Goal: Complete application form

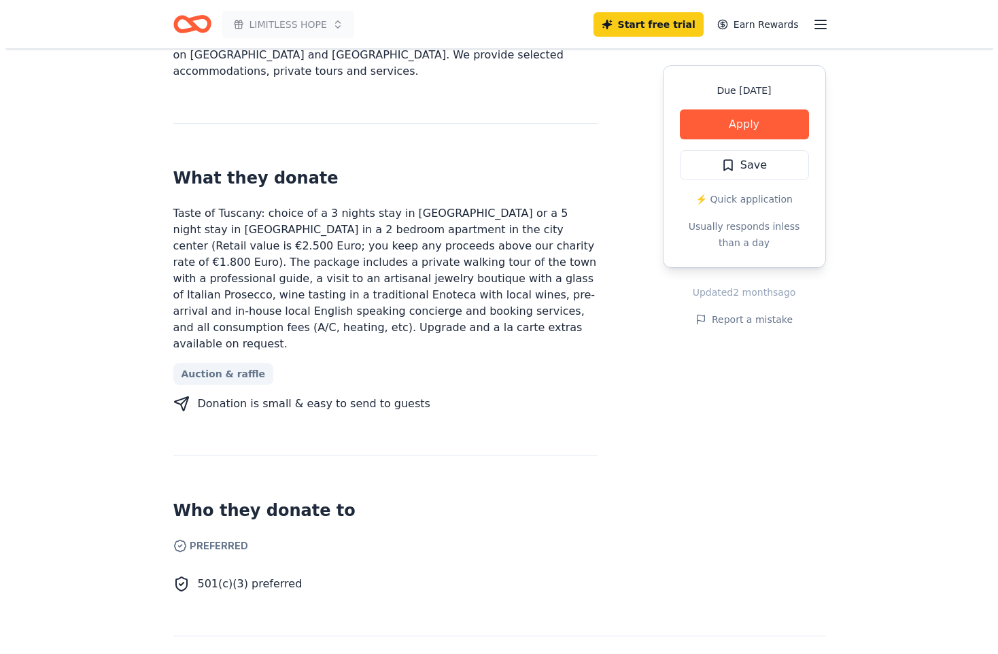
scroll to position [476, 0]
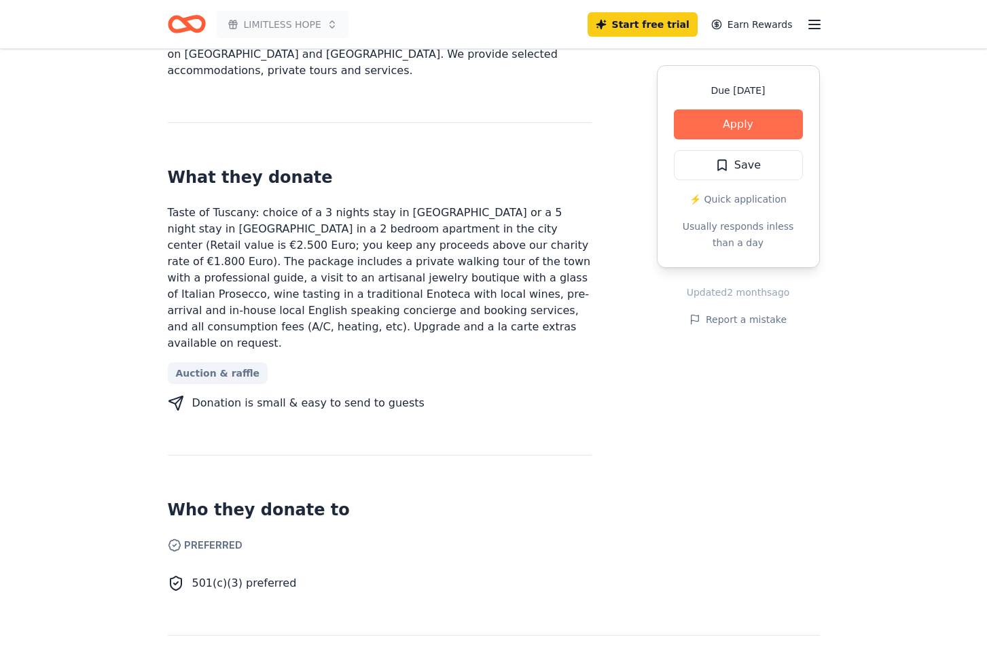
click at [735, 130] on button "Apply" at bounding box center [738, 124] width 129 height 30
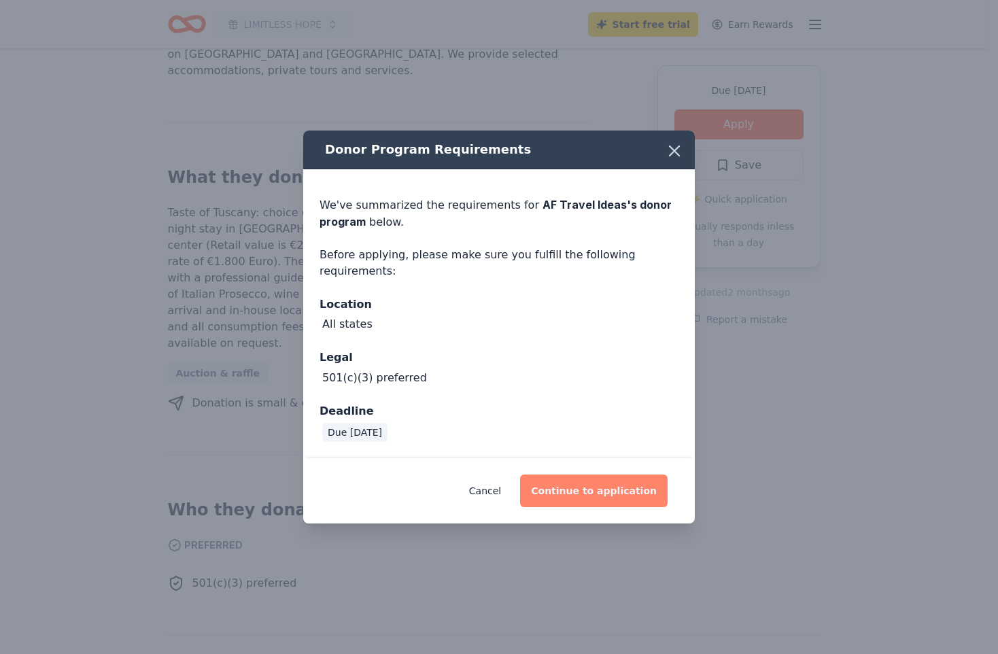
click at [591, 484] on button "Continue to application" at bounding box center [593, 490] width 147 height 33
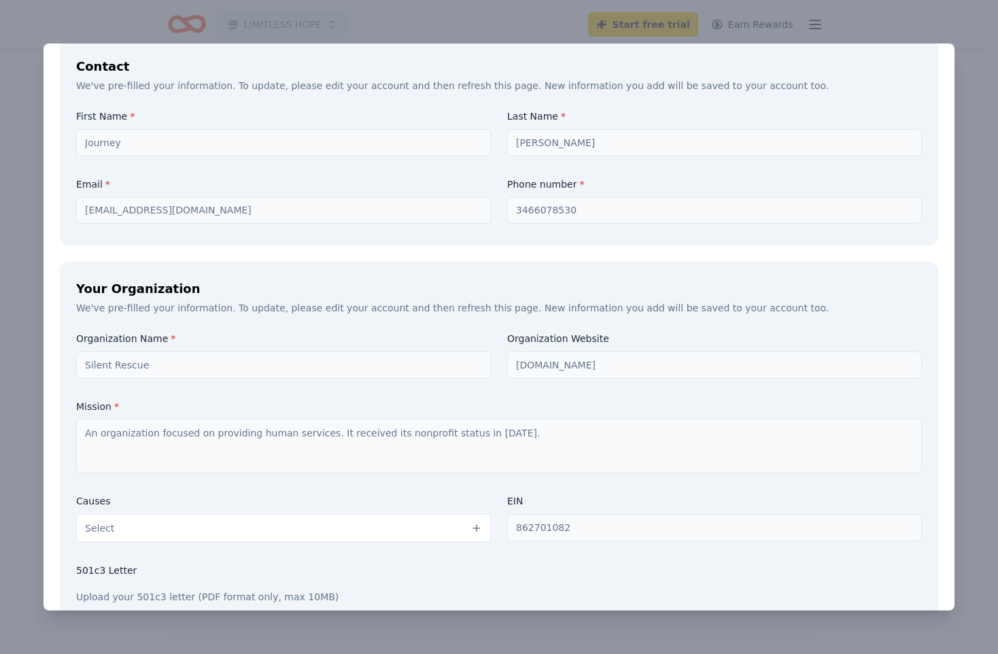
scroll to position [1359, 0]
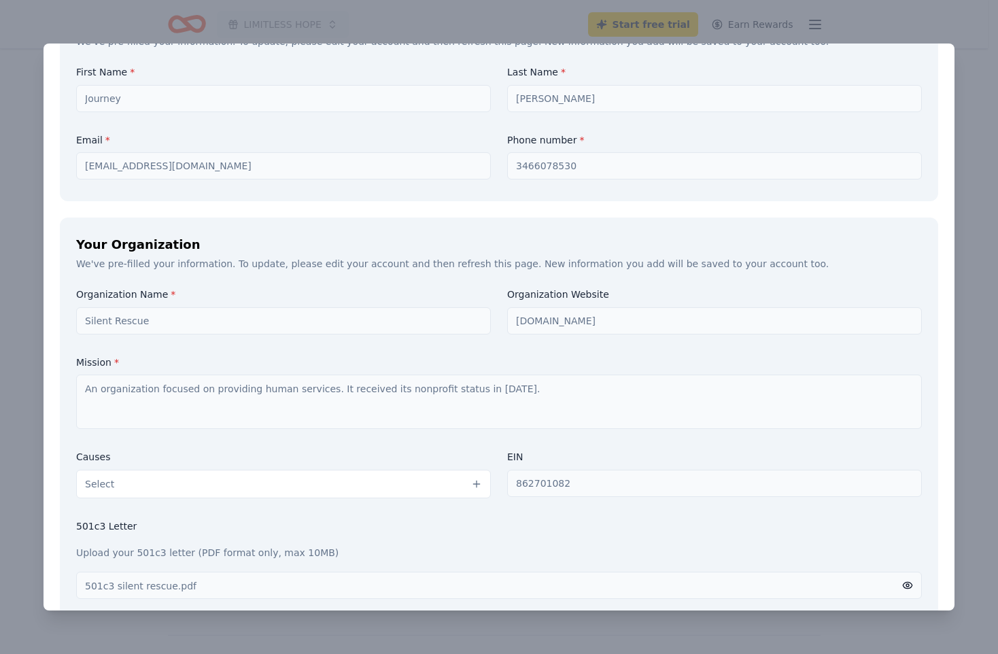
drag, startPoint x: 94, startPoint y: 162, endPoint x: 461, endPoint y: 236, distance: 373.7
click at [461, 236] on div "Your Organization" at bounding box center [498, 245] width 845 height 22
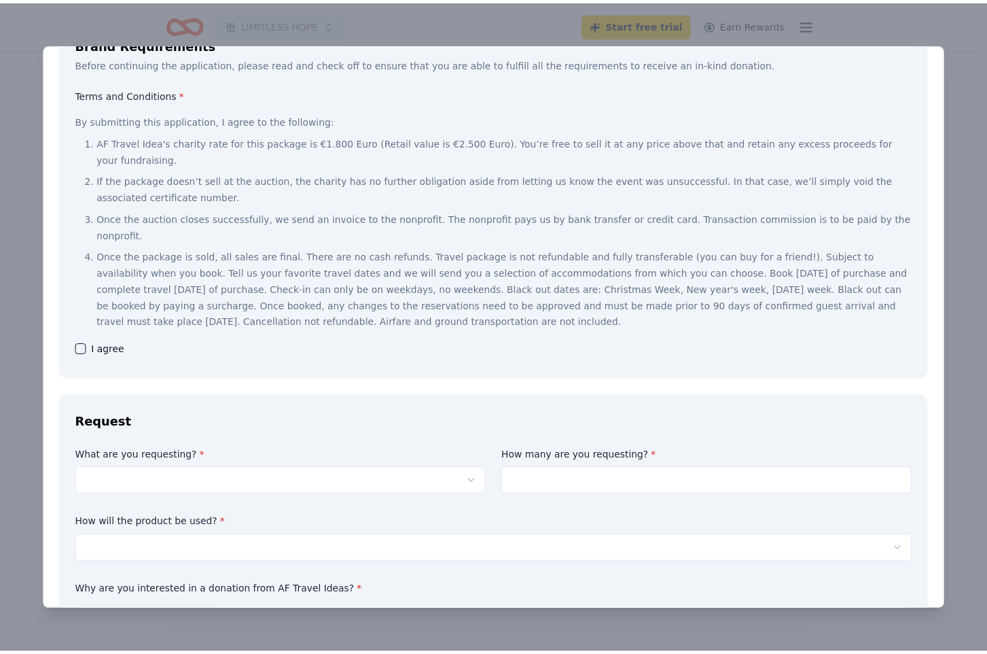
scroll to position [0, 0]
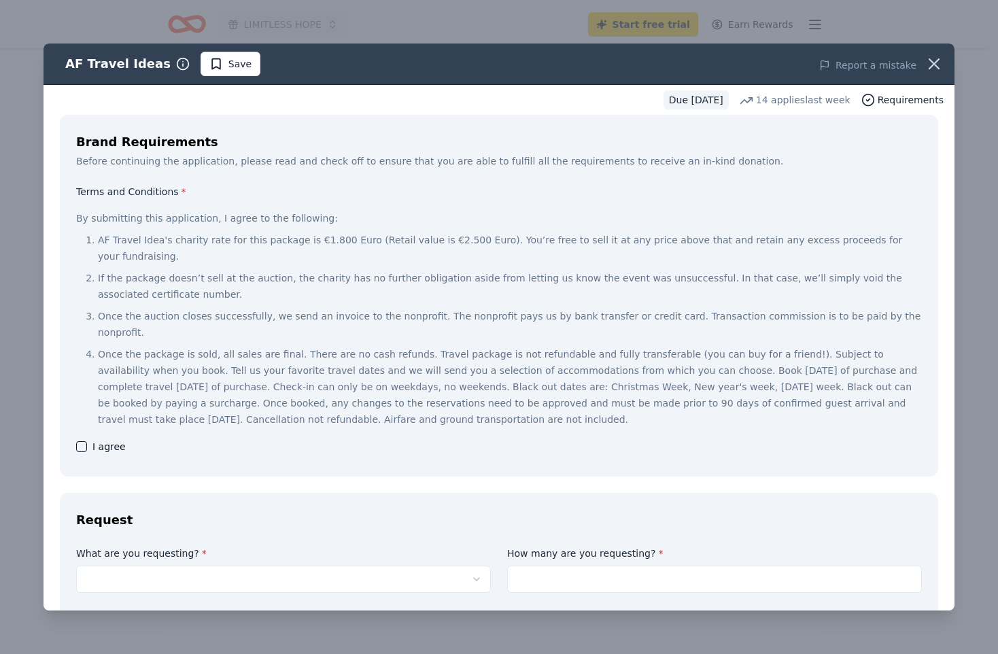
drag, startPoint x: 915, startPoint y: 61, endPoint x: 707, endPoint y: 77, distance: 207.9
click at [924, 61] on icon "button" at bounding box center [933, 63] width 19 height 19
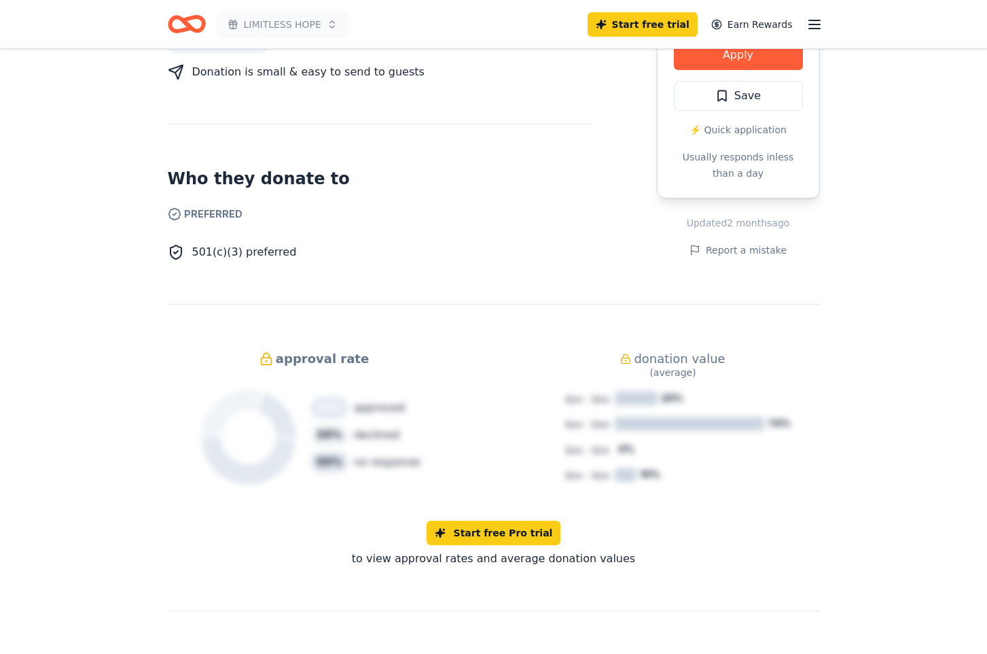
scroll to position [1407, 0]
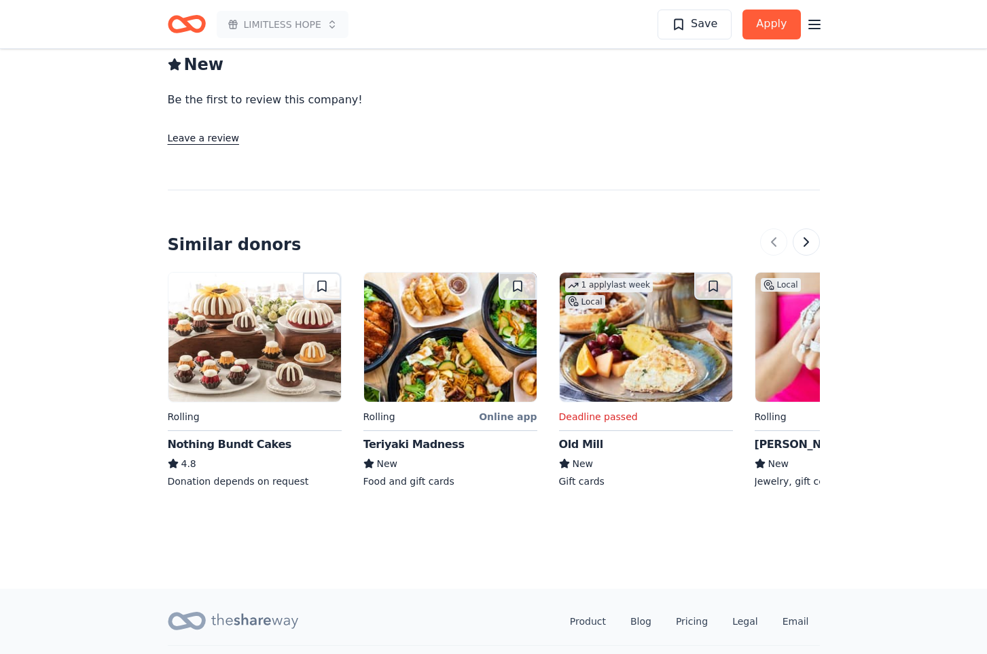
click at [444, 436] on div "Teriyaki Madness" at bounding box center [414, 444] width 101 height 16
click at [399, 436] on div "Teriyaki Madness" at bounding box center [414, 444] width 101 height 16
click at [797, 228] on button at bounding box center [806, 241] width 27 height 27
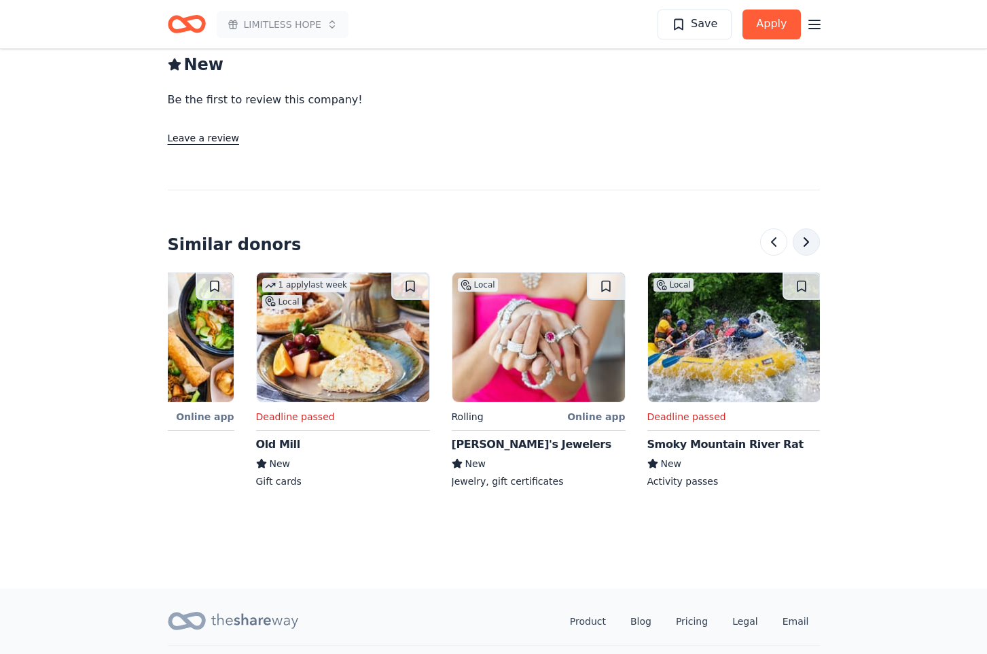
scroll to position [0, 587]
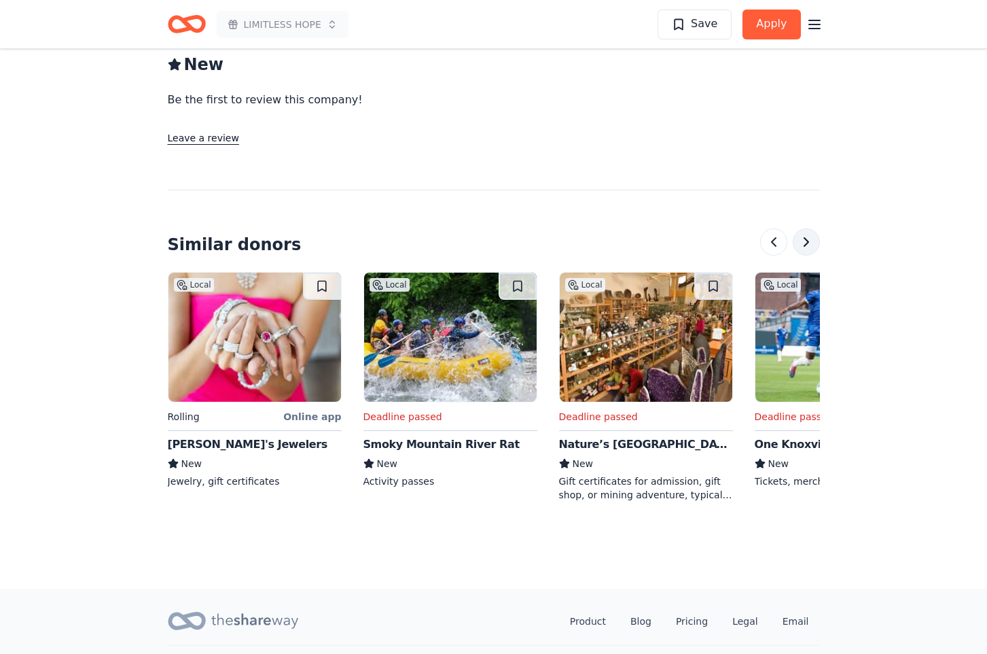
click at [811, 228] on button at bounding box center [806, 241] width 27 height 27
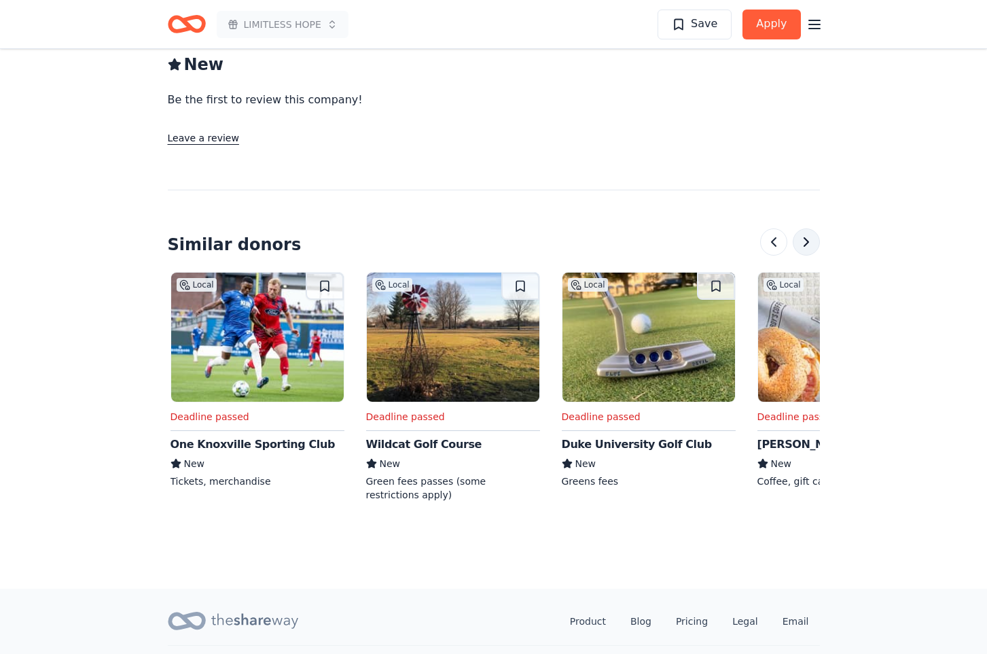
scroll to position [0, 1174]
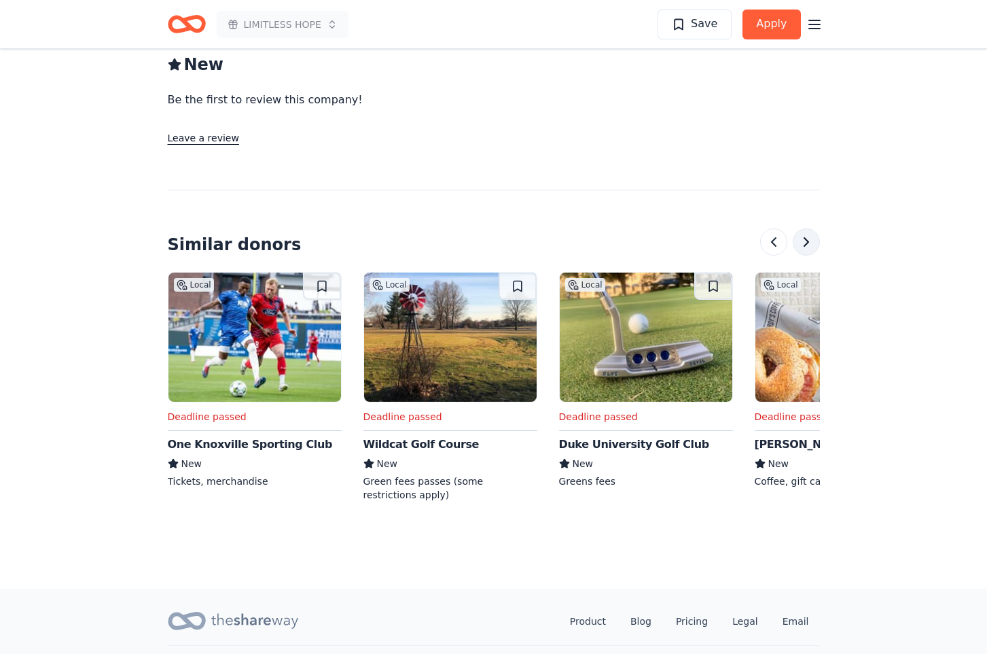
click at [811, 228] on button at bounding box center [806, 241] width 27 height 27
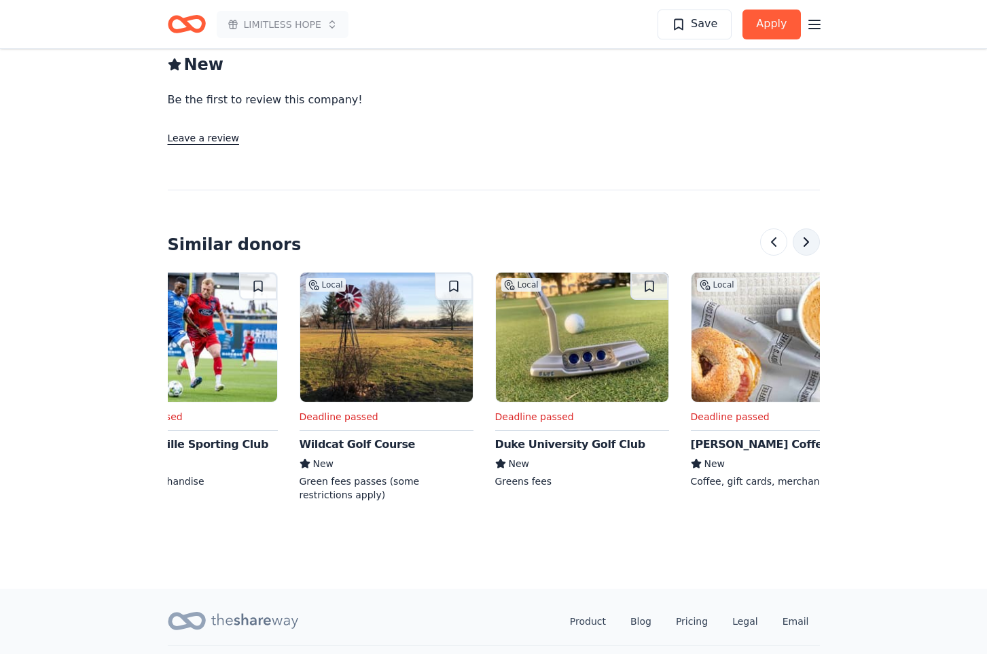
scroll to position [0, 1283]
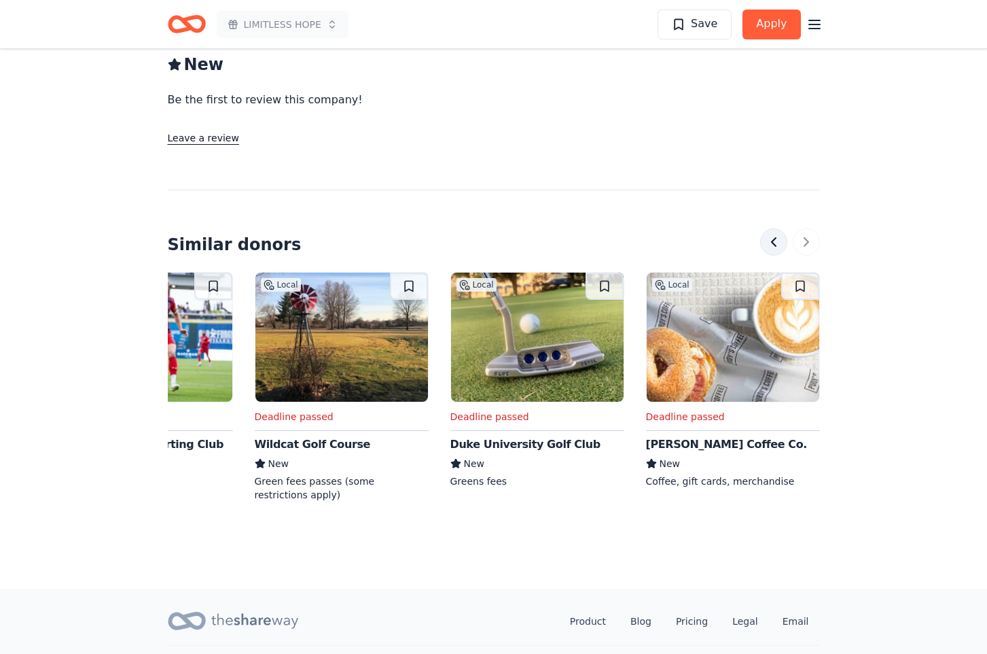
click at [769, 228] on button at bounding box center [773, 241] width 27 height 27
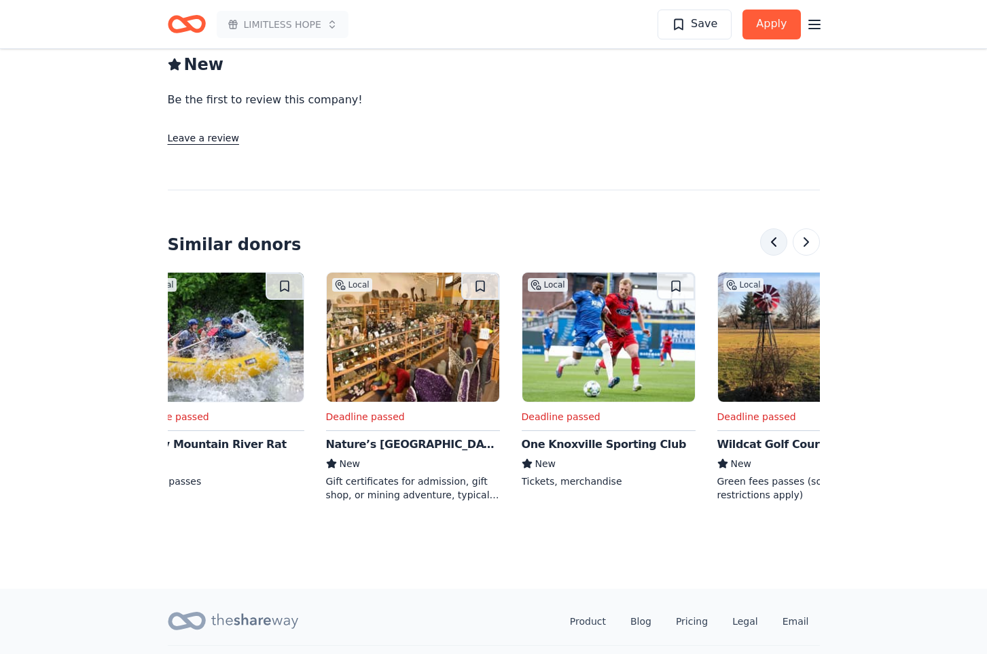
scroll to position [0, 783]
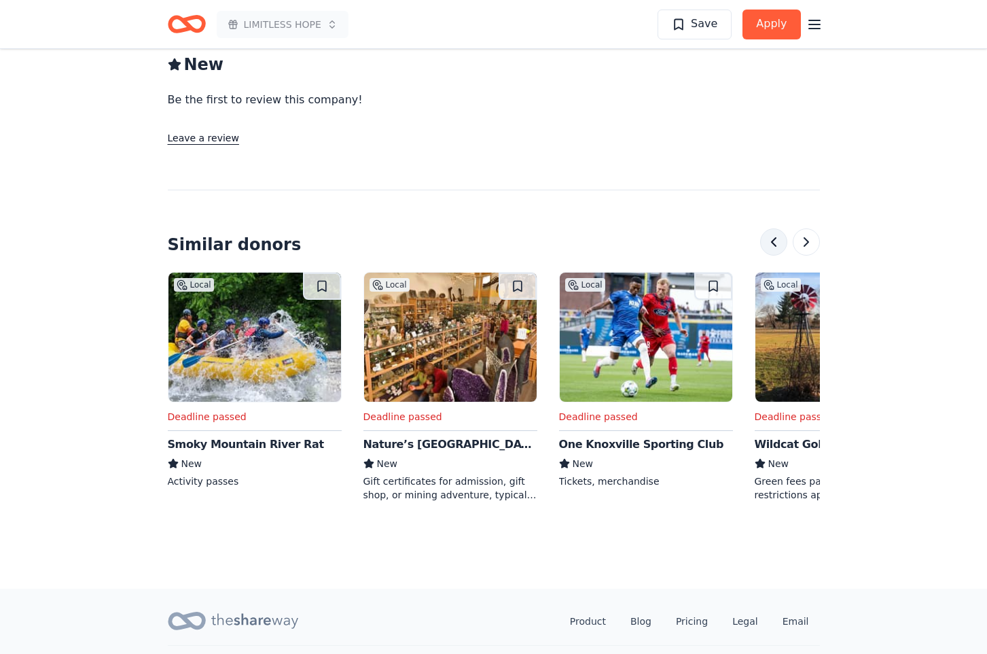
click at [769, 228] on button at bounding box center [773, 241] width 27 height 27
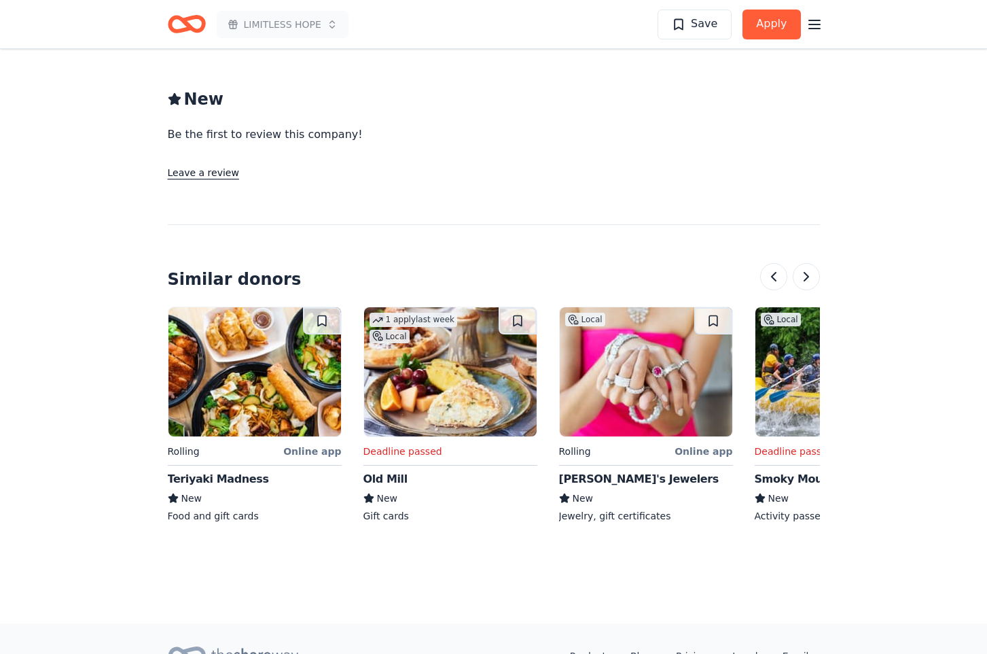
scroll to position [1407, 0]
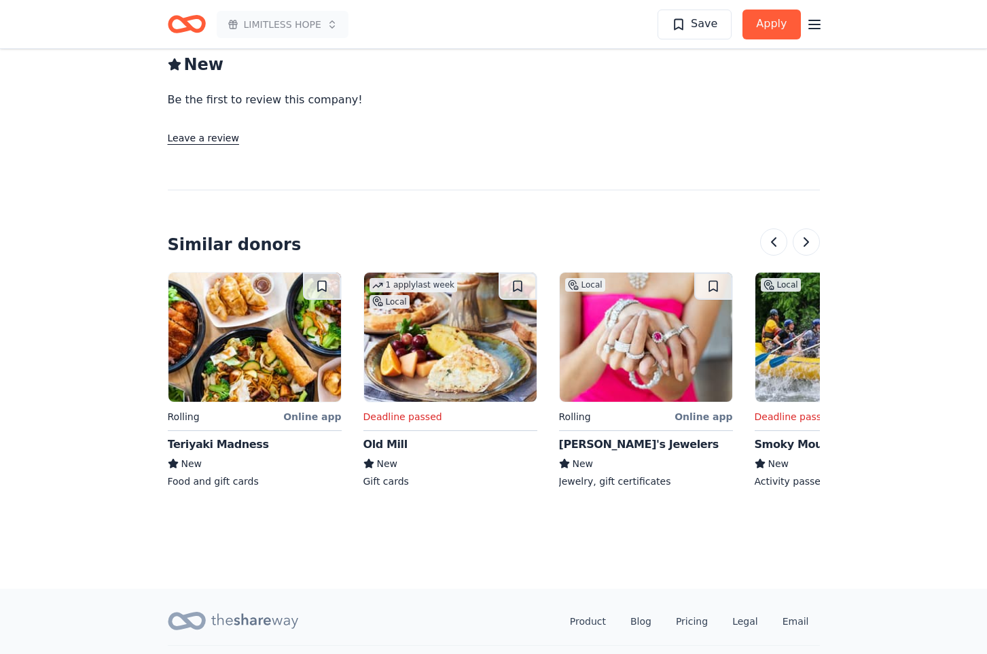
click at [394, 436] on div "Old Mill" at bounding box center [386, 444] width 44 height 16
click at [476, 33] on div "LIMITLESS HOPE Save Apply" at bounding box center [494, 24] width 652 height 32
click at [422, 84] on div "New Be the first to review this company! Leave a review" at bounding box center [494, 78] width 652 height 137
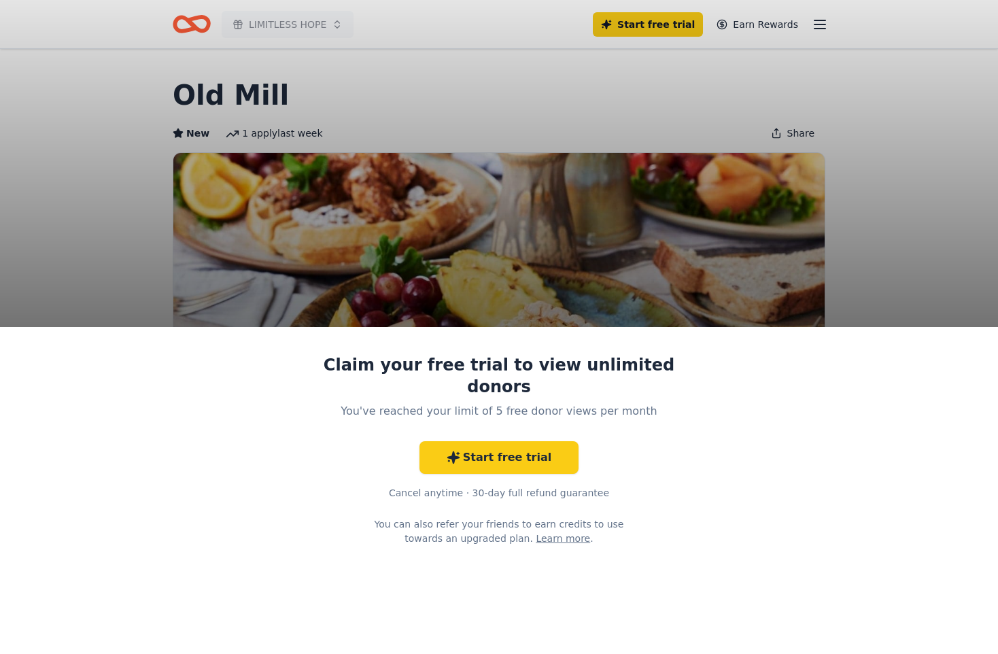
scroll to position [680, 0]
